Goal: Task Accomplishment & Management: Use online tool/utility

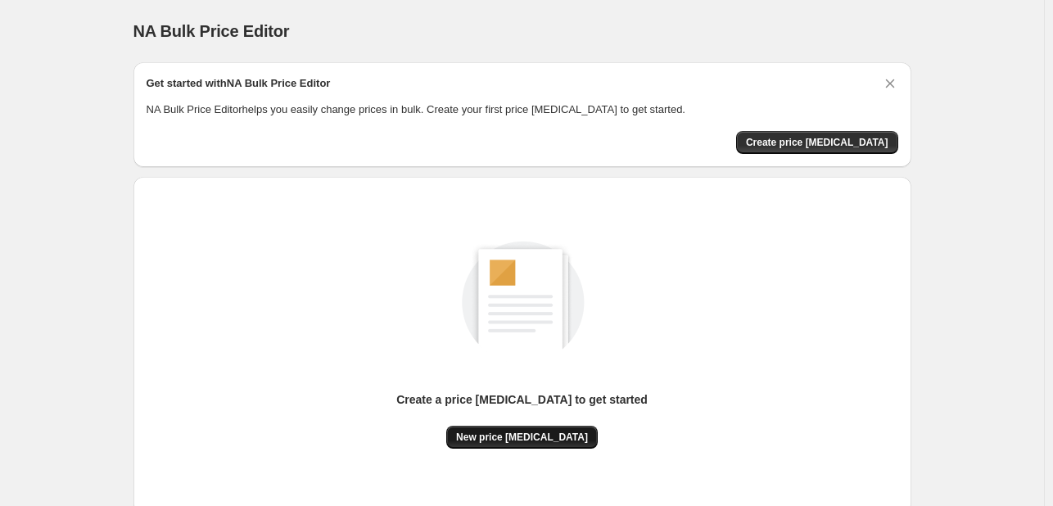
click at [513, 445] on button "New price [MEDICAL_DATA]" at bounding box center [521, 437] width 151 height 23
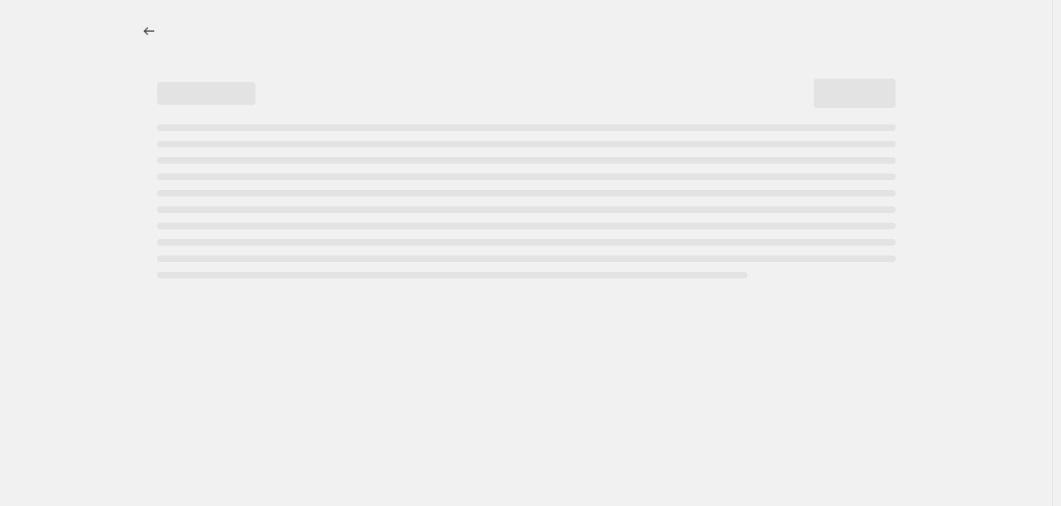
select select "percentage"
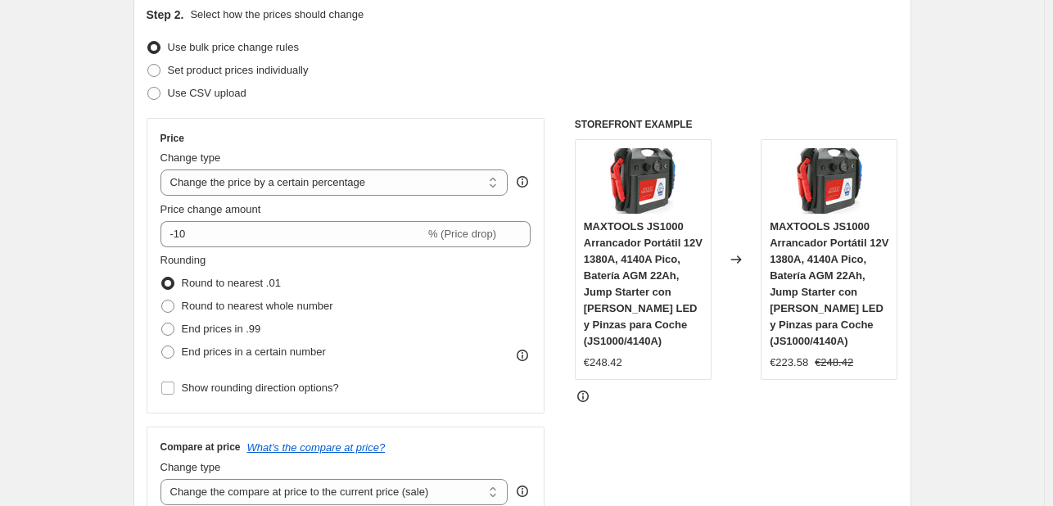
scroll to position [328, 0]
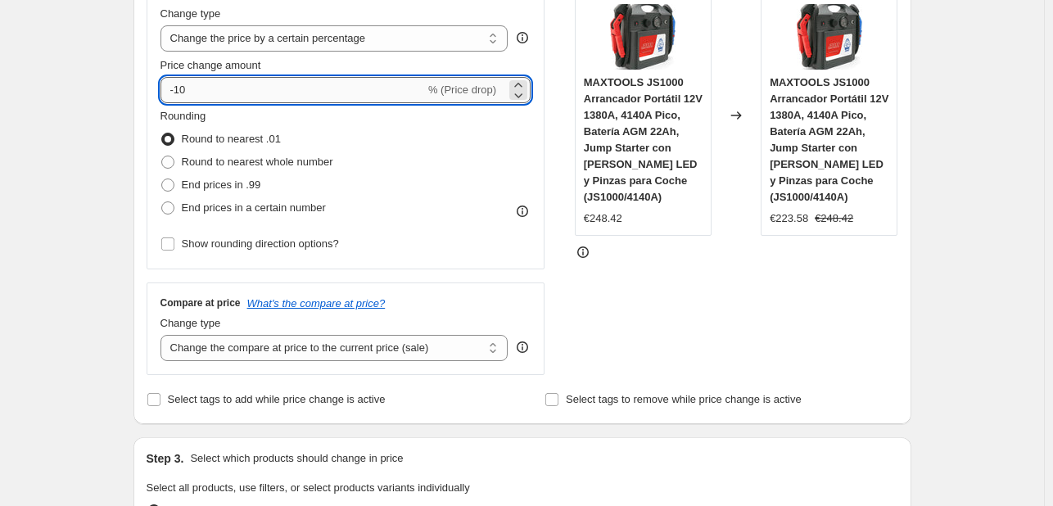
click at [246, 90] on input "-10" at bounding box center [293, 90] width 264 height 26
type input "-1"
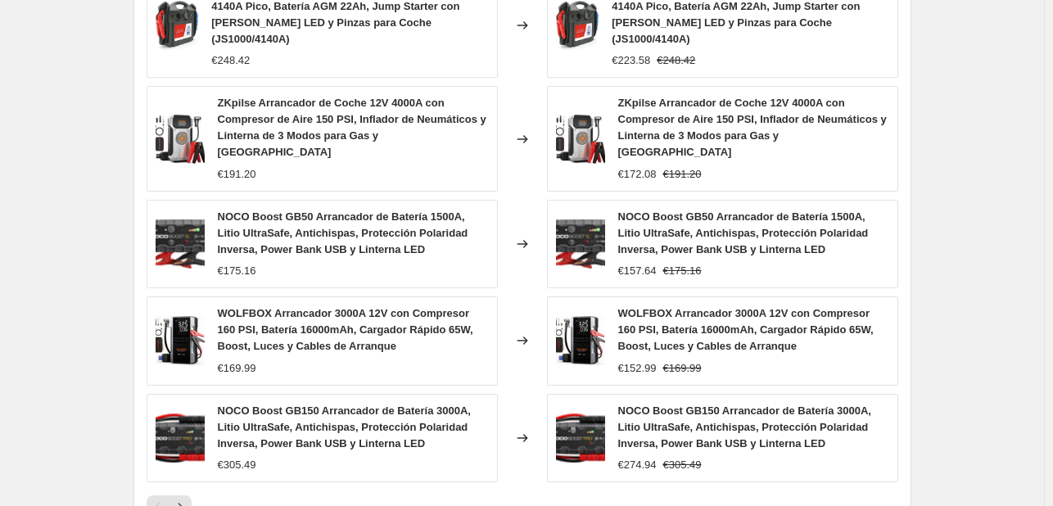
scroll to position [1238, 0]
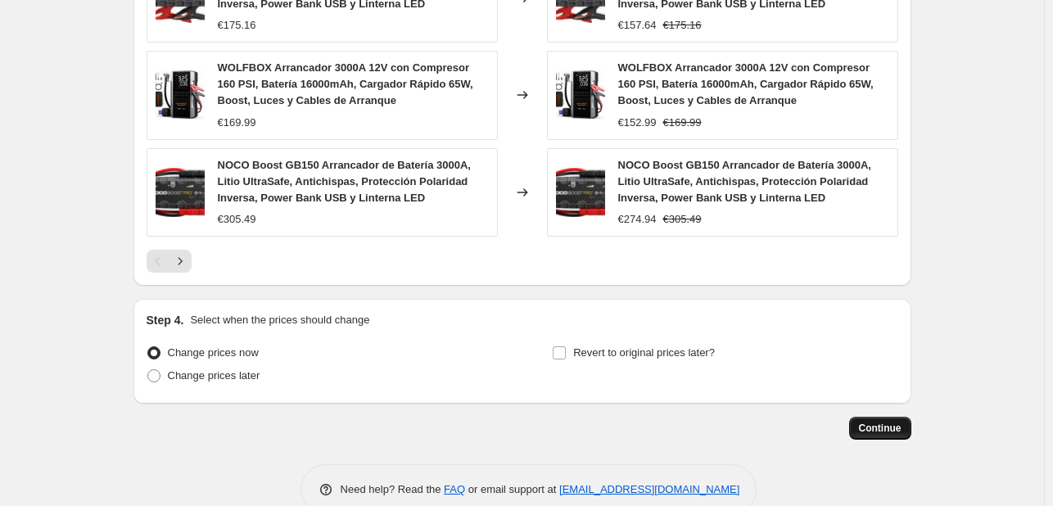
type input "-26"
click at [884, 422] on span "Continue" at bounding box center [880, 428] width 43 height 13
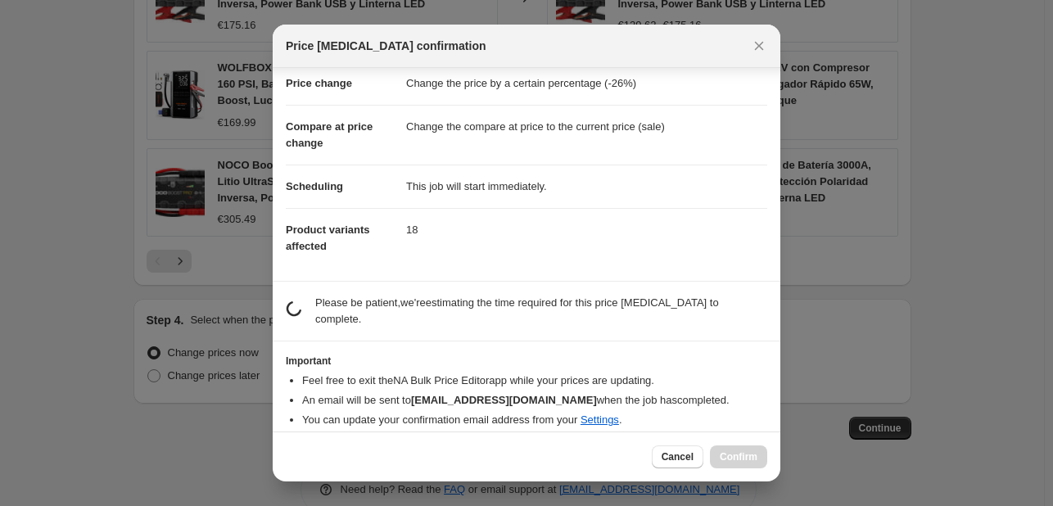
scroll to position [31, 0]
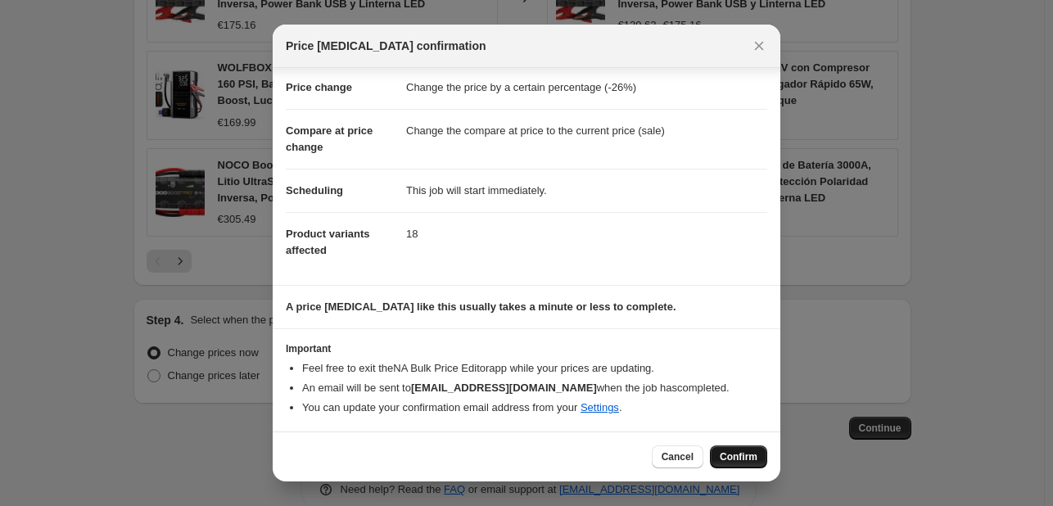
click at [738, 465] on button "Confirm" at bounding box center [738, 456] width 57 height 23
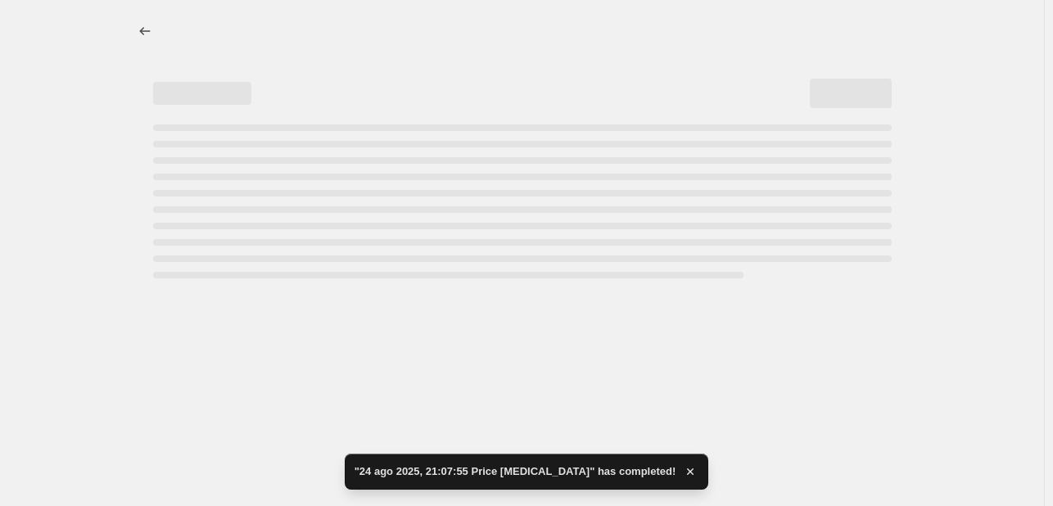
select select "percentage"
